Goal: Transaction & Acquisition: Purchase product/service

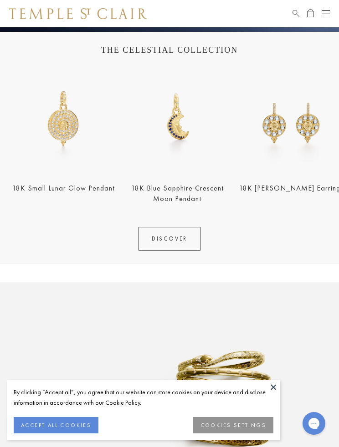
click at [274, 389] on button at bounding box center [273, 387] width 14 height 14
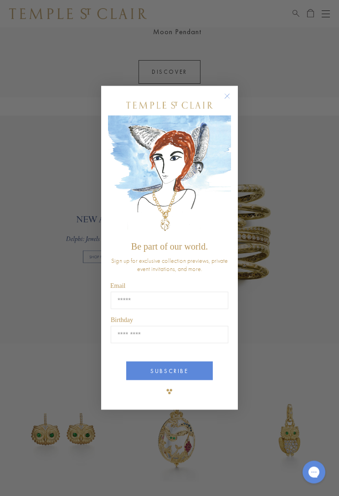
scroll to position [390, 0]
click at [227, 94] on circle "Close dialog" at bounding box center [227, 96] width 11 height 11
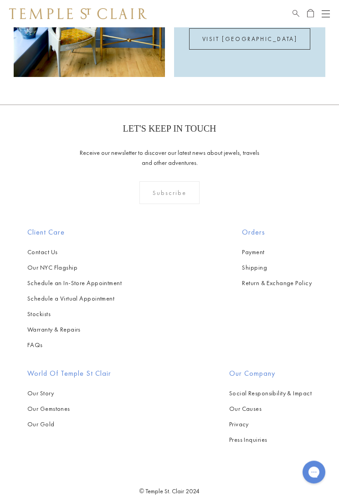
scroll to position [1582, 0]
click at [45, 309] on link "Stockists" at bounding box center [74, 314] width 94 height 10
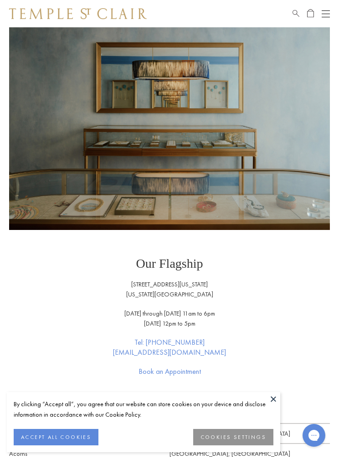
click at [255, 439] on button "COOKIES SETTINGS" at bounding box center [233, 437] width 80 height 16
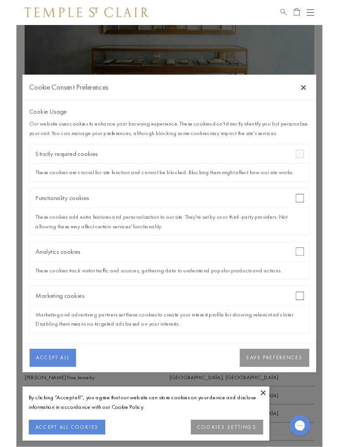
scroll to position [75, 0]
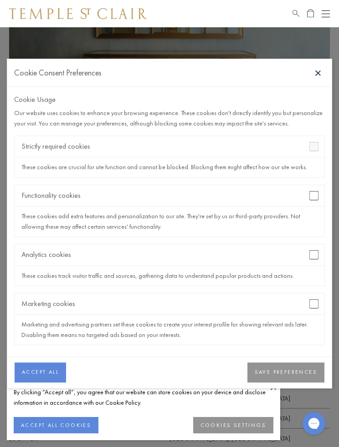
click at [305, 370] on button "SAVE PREFERENCES" at bounding box center [285, 373] width 77 height 20
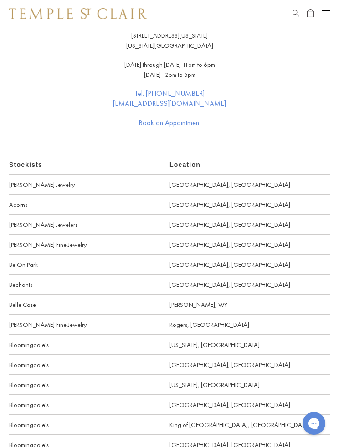
scroll to position [0, 0]
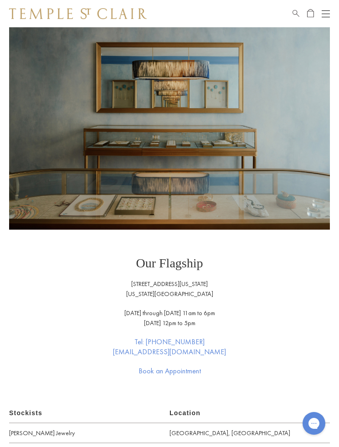
click at [335, 12] on div "Shop Shop Categories Amulets Pendants & Charms Lockets Chains & Leather Cords E…" at bounding box center [169, 13] width 339 height 27
click at [328, 11] on button "Open navigation" at bounding box center [325, 13] width 8 height 11
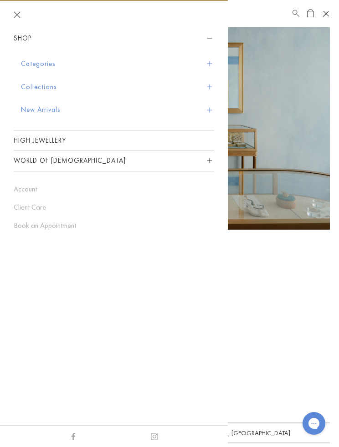
click at [212, 85] on button "Collections" at bounding box center [117, 87] width 193 height 23
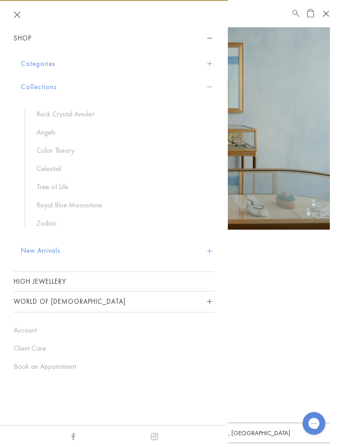
click at [91, 208] on link "Royal Blue Moonstone" at bounding box center [120, 205] width 168 height 10
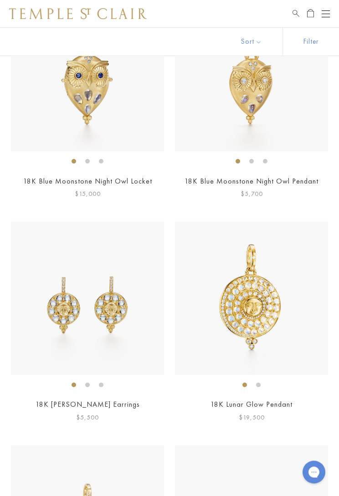
click at [265, 159] on li at bounding box center [265, 161] width 5 height 5
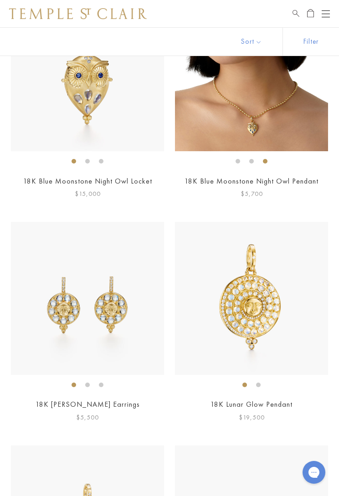
click at [249, 162] on li at bounding box center [251, 161] width 5 height 5
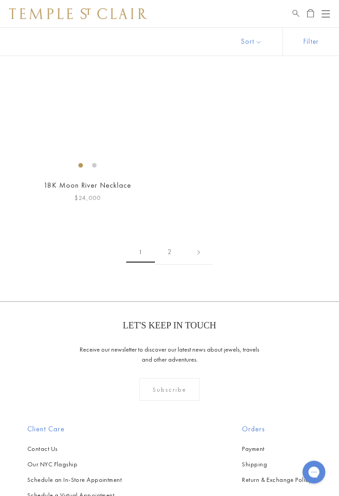
scroll to position [6069, 0]
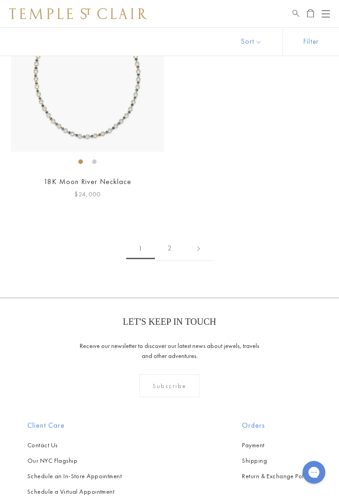
click at [175, 236] on link "2" at bounding box center [170, 248] width 30 height 25
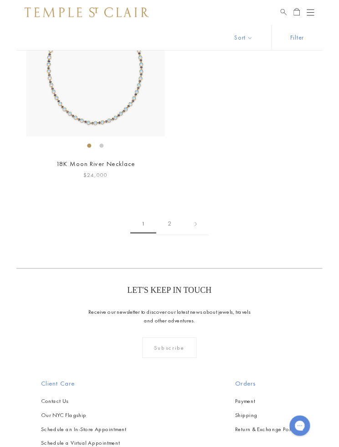
scroll to position [6075, 0]
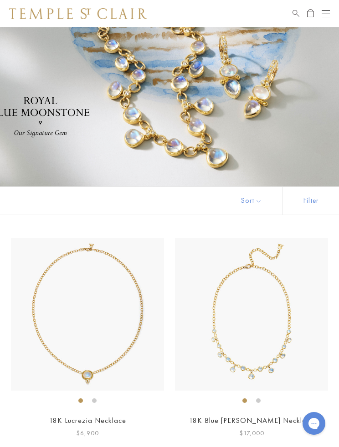
click at [336, 14] on div "Shop Shop Categories Amulets Pendants & Charms Lockets Chains & Leather Cords E…" at bounding box center [169, 13] width 339 height 27
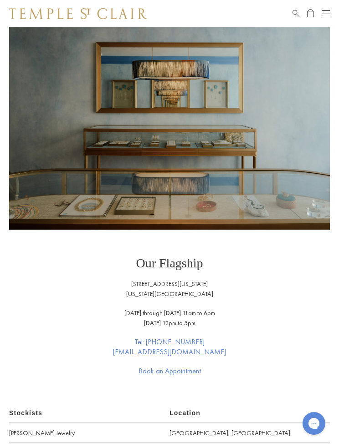
click at [328, 10] on div "Open navigation" at bounding box center [325, 10] width 8 height 0
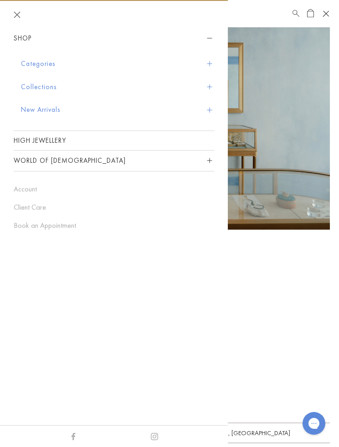
click at [213, 87] on button "Collections" at bounding box center [117, 87] width 193 height 23
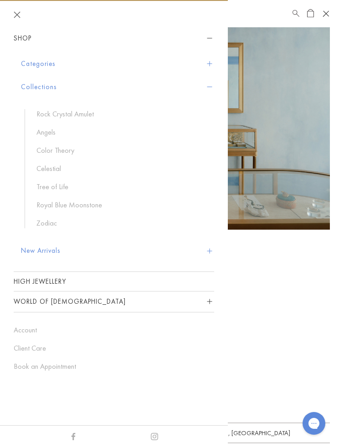
click at [54, 169] on link "Celestial" at bounding box center [120, 169] width 168 height 10
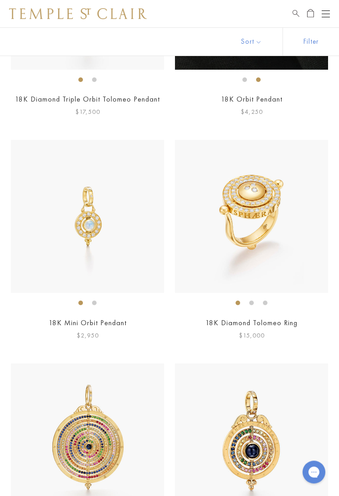
scroll to position [1216, 0]
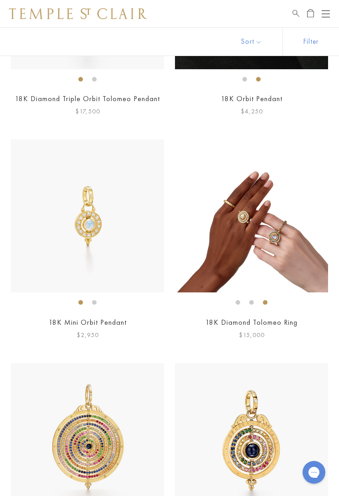
click at [296, 265] on img at bounding box center [251, 215] width 153 height 153
